Goal: Task Accomplishment & Management: Manage account settings

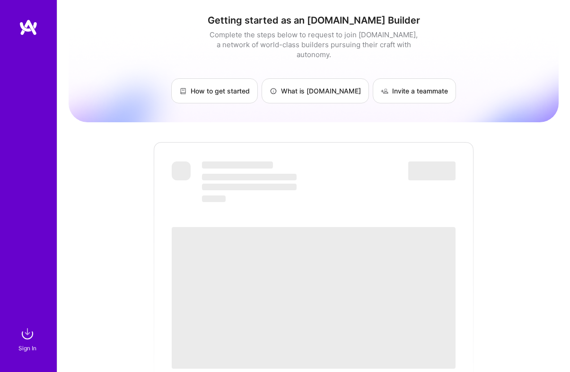
click at [69, 300] on div "Getting started as an [DOMAIN_NAME] Builder Complete the steps below to request…" at bounding box center [314, 344] width 490 height 675
click at [27, 332] on img at bounding box center [27, 334] width 19 height 19
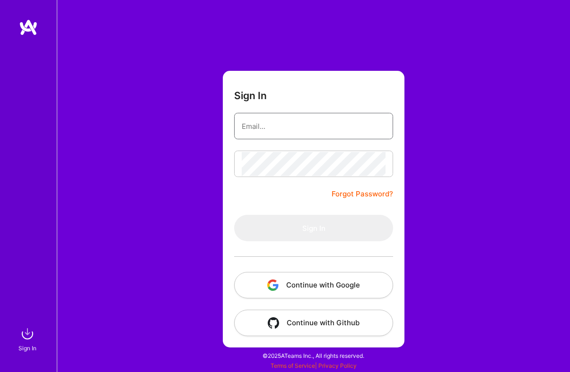
click at [261, 135] on input "email" at bounding box center [314, 126] width 144 height 24
type input "[EMAIL_ADDRESS][DOMAIN_NAME]"
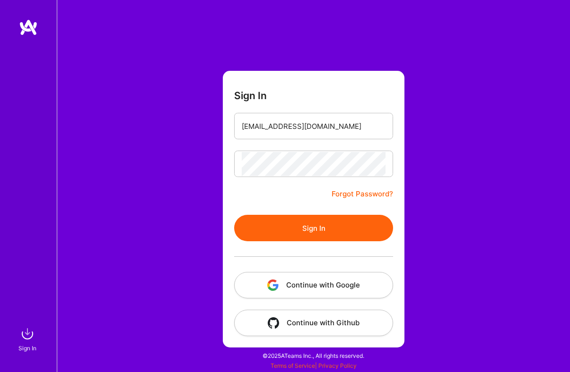
click at [296, 221] on button "Sign In" at bounding box center [313, 228] width 159 height 26
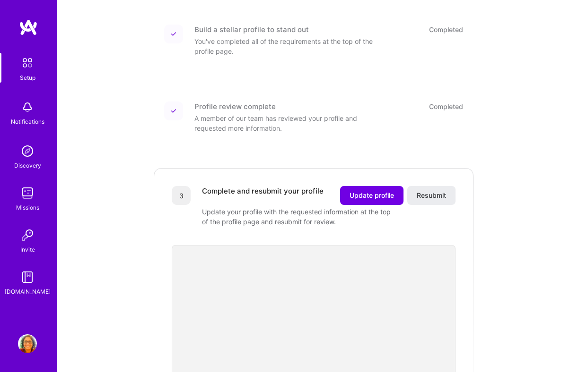
scroll to position [129, 0]
click at [371, 190] on span "Update profile" at bounding box center [371, 194] width 44 height 9
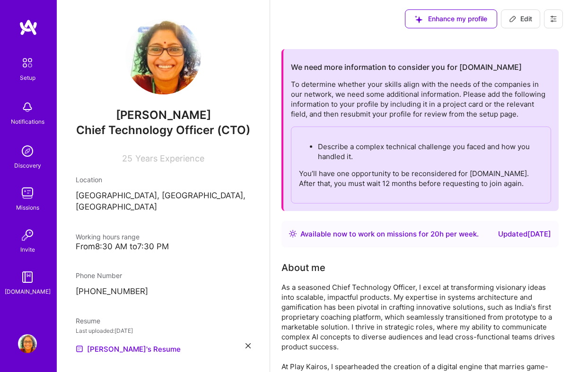
click at [398, 152] on p "Describe a complex technical challenge you faced and how you handled it." at bounding box center [430, 152] width 225 height 20
click at [352, 139] on div "Describe a complex technical challenge you faced and how you handled it. You’ll…" at bounding box center [421, 165] width 260 height 77
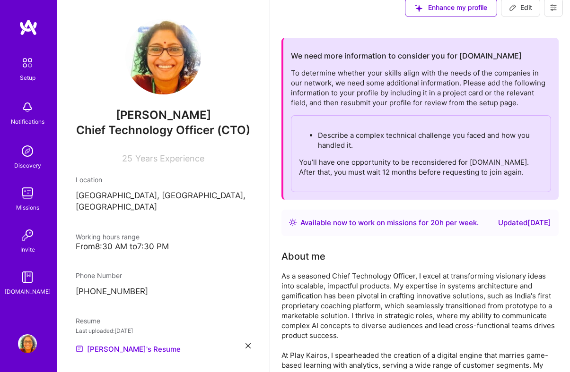
scroll to position [12, 0]
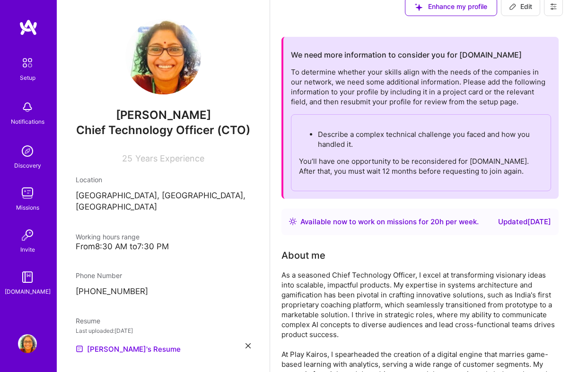
click at [376, 209] on div "Available now to work on missions for 20 h per week . Updated [DATE]" at bounding box center [419, 222] width 277 height 26
